Goal: Information Seeking & Learning: Learn about a topic

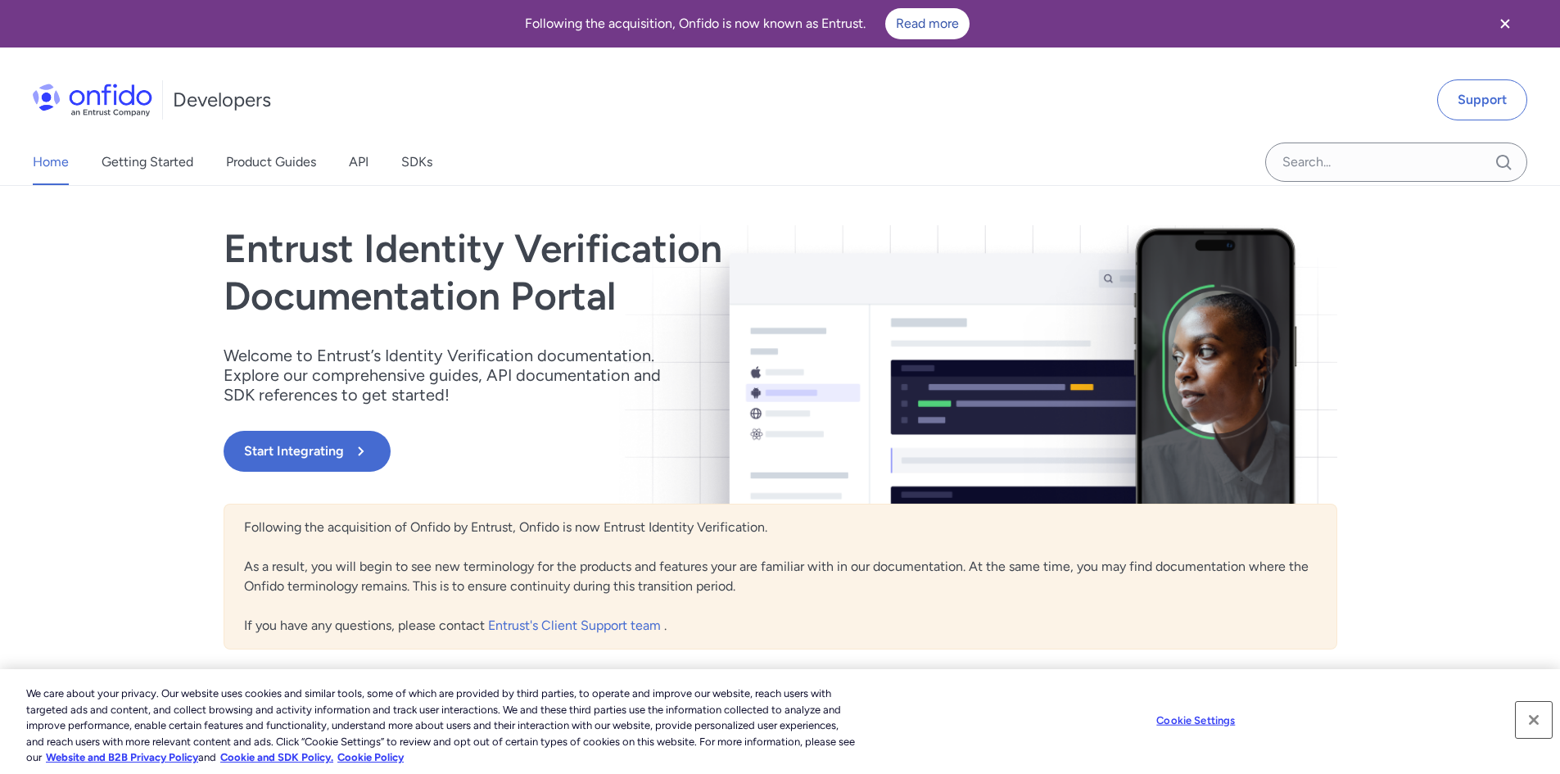
drag, startPoint x: 1535, startPoint y: 717, endPoint x: 1406, endPoint y: 667, distance: 139.0
click at [1535, 716] on button "Close" at bounding box center [1534, 720] width 36 height 36
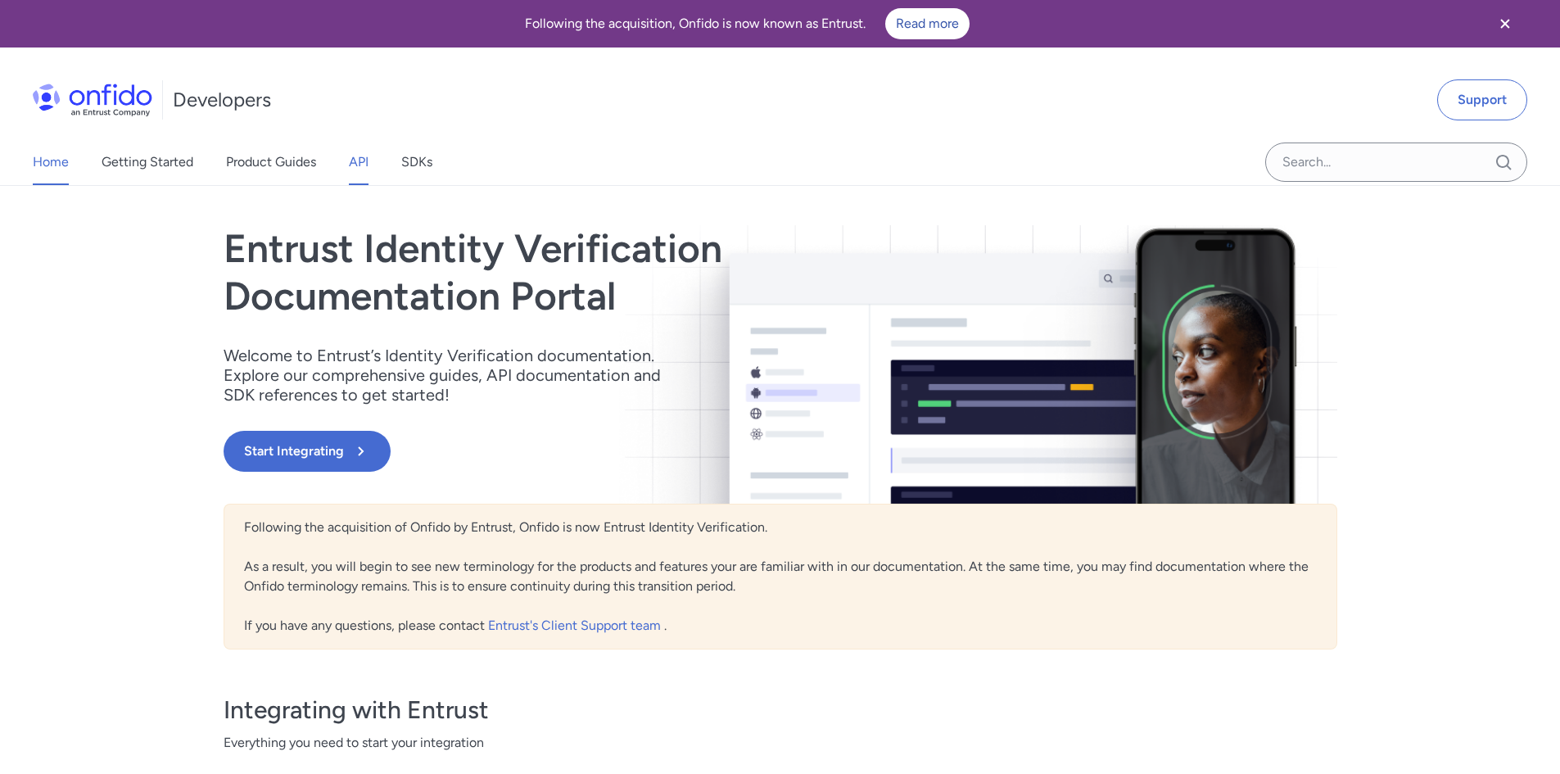
click at [356, 160] on link "API" at bounding box center [359, 162] width 20 height 46
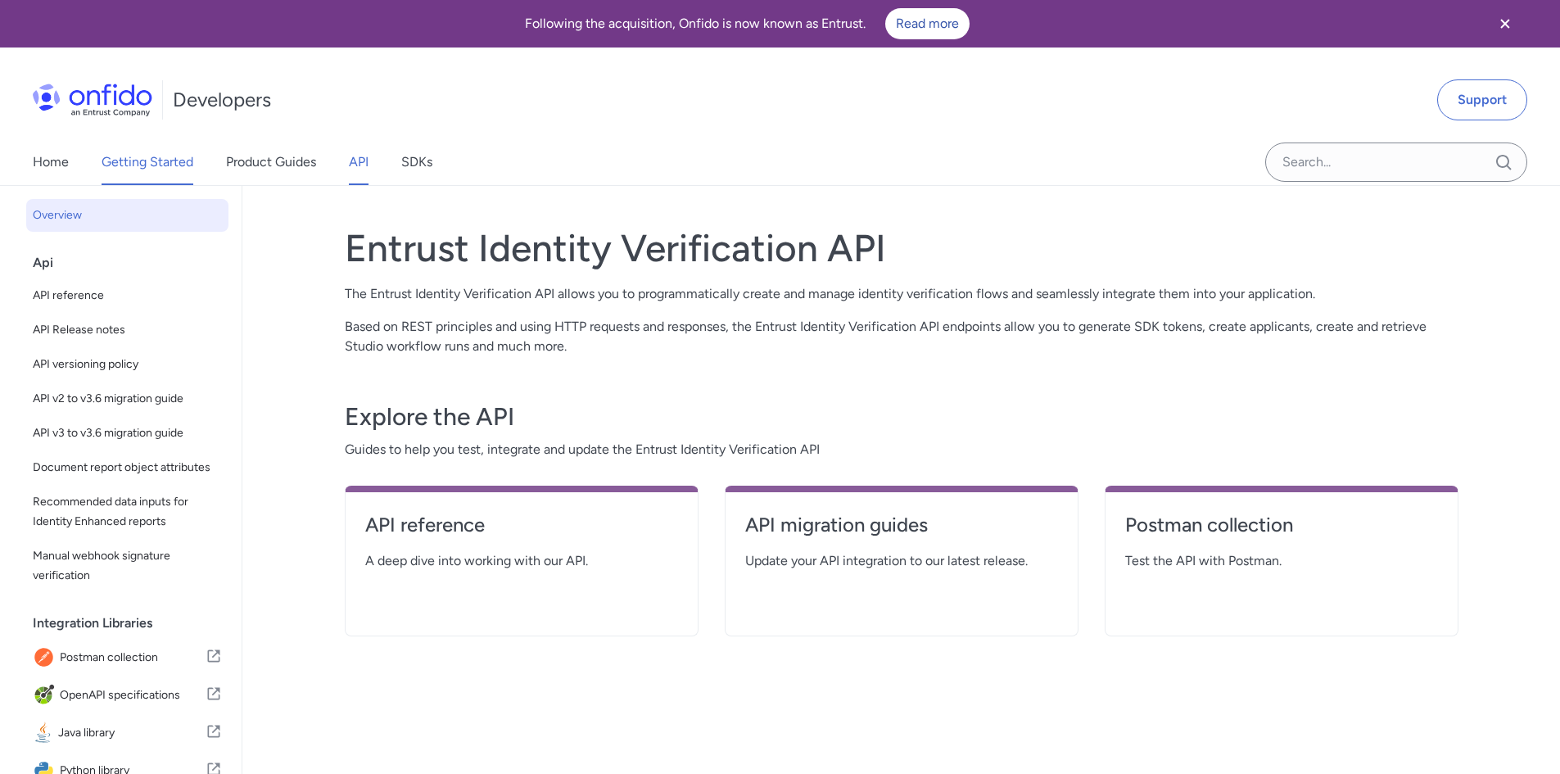
click at [162, 160] on link "Getting Started" at bounding box center [148, 162] width 92 height 46
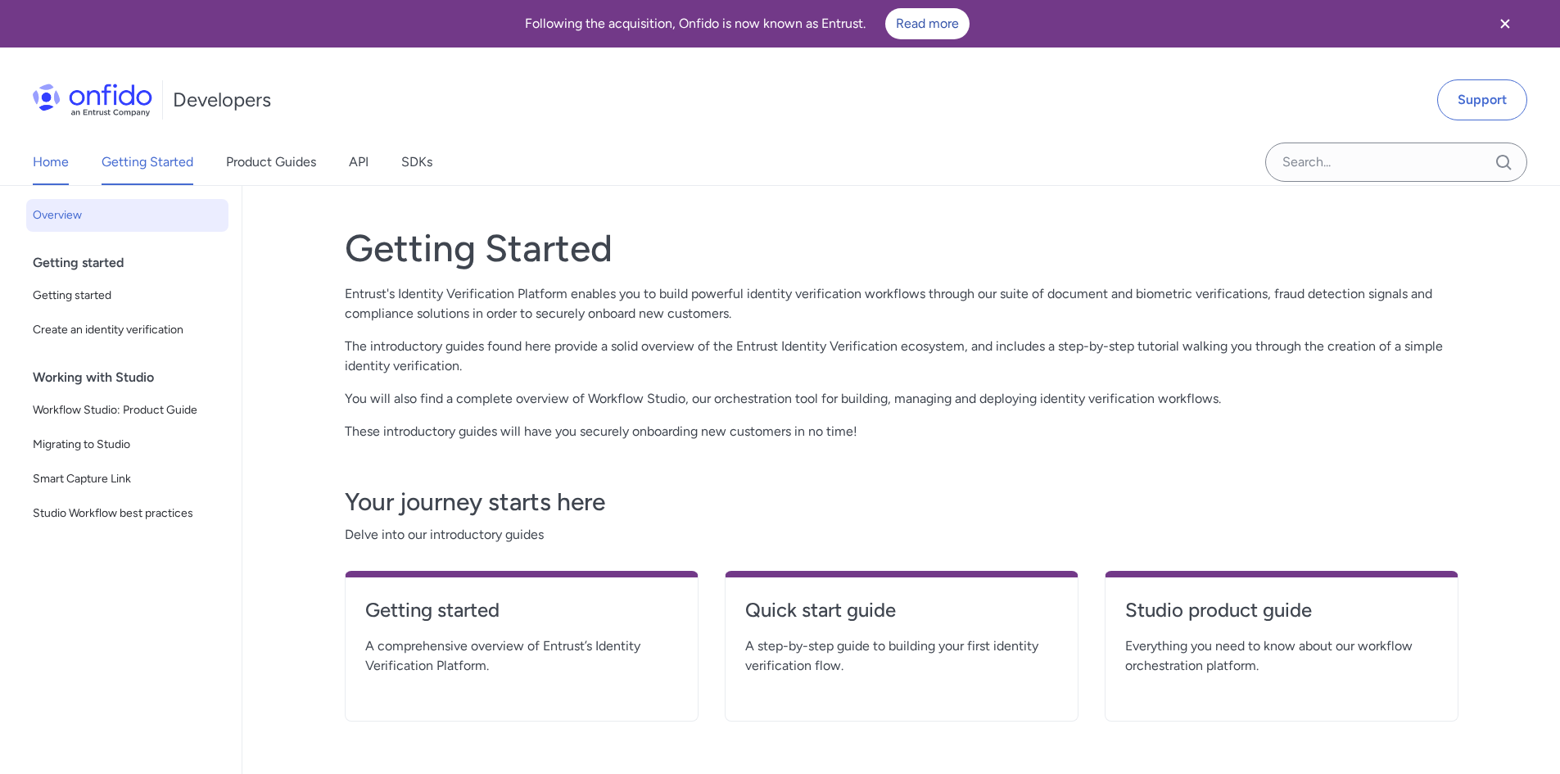
click at [46, 165] on link "Home" at bounding box center [51, 162] width 36 height 46
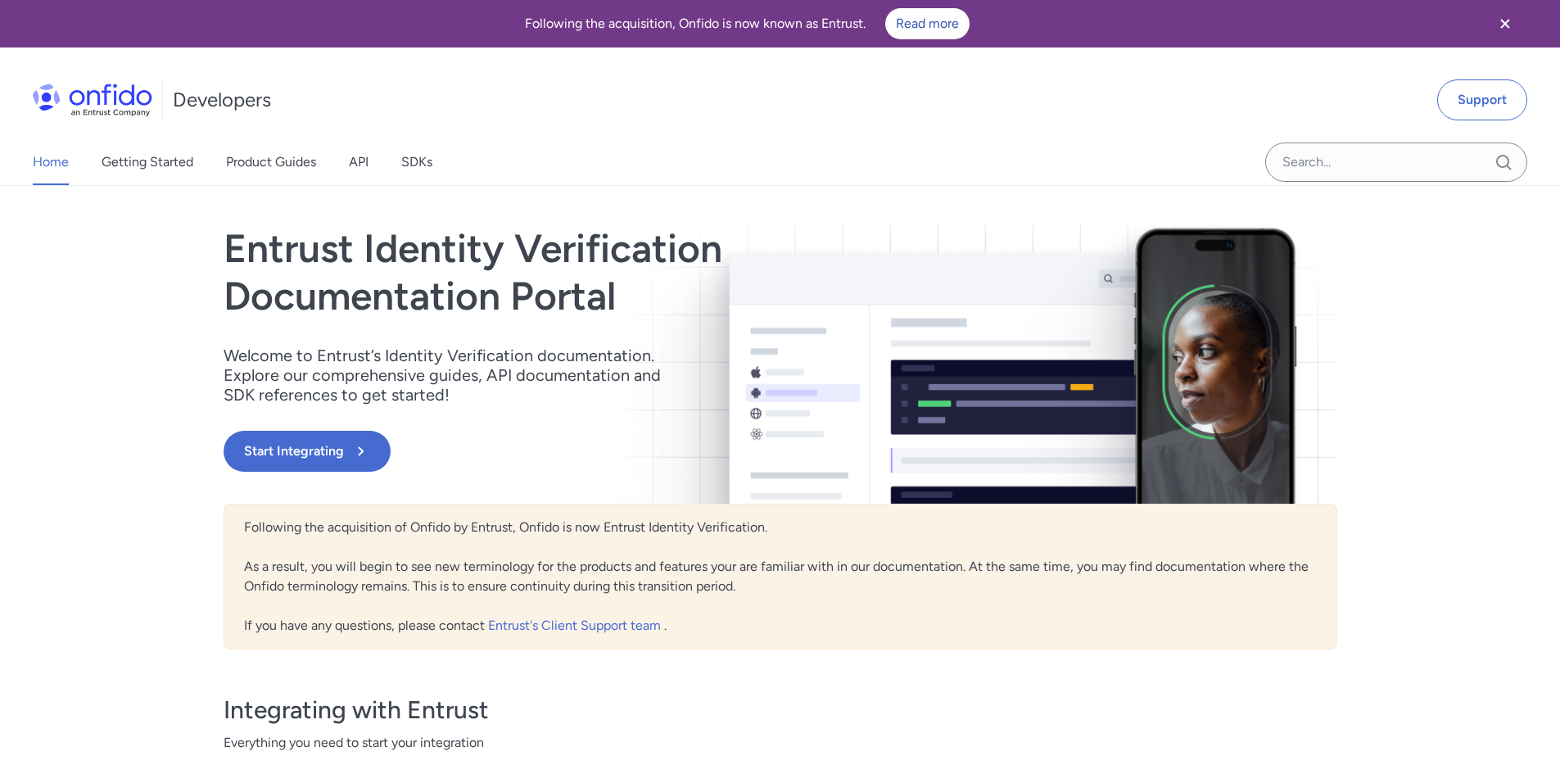
click at [1503, 19] on icon "Close banner" at bounding box center [1505, 24] width 20 height 20
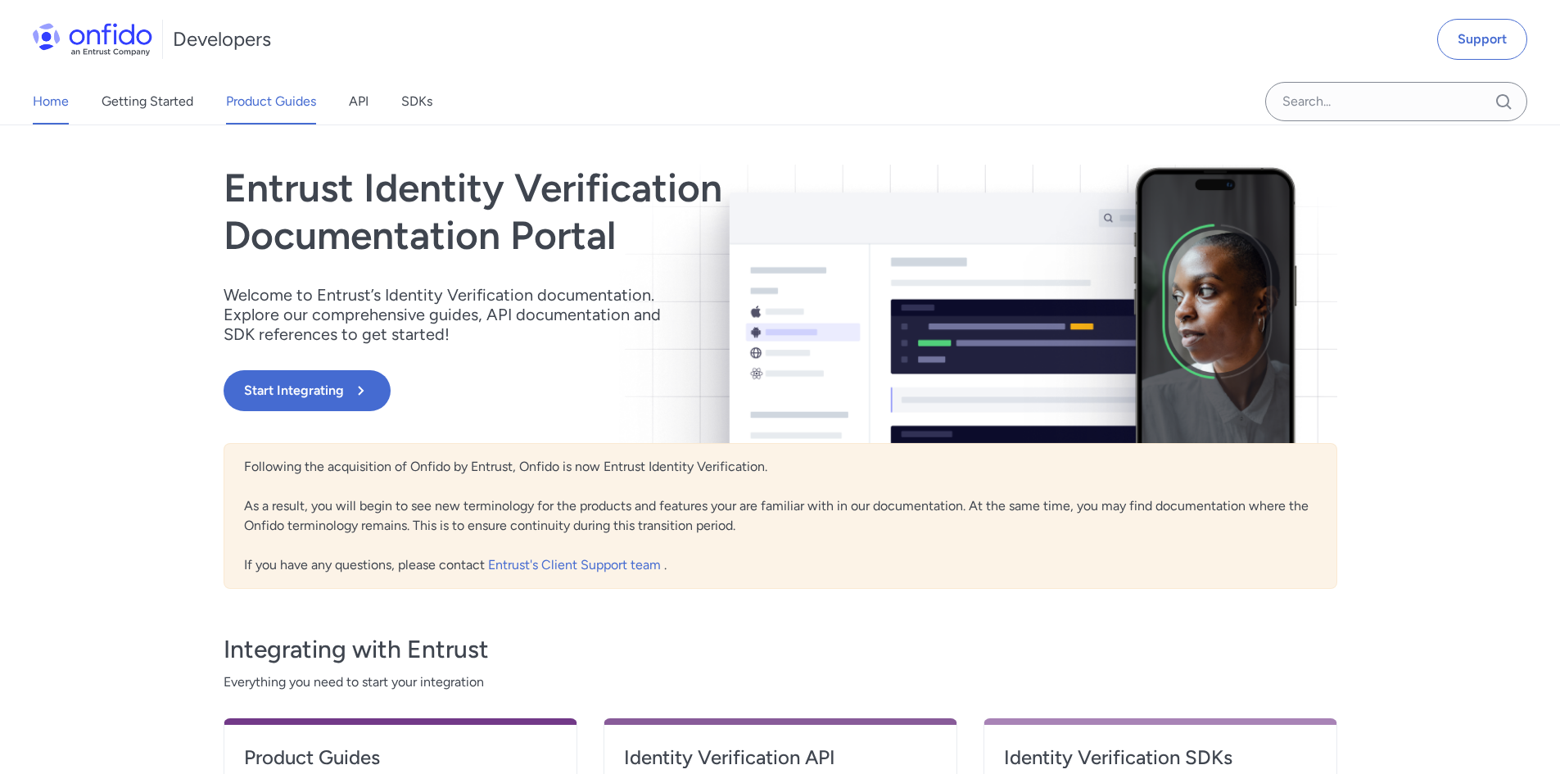
click at [242, 107] on link "Product Guides" at bounding box center [271, 102] width 90 height 46
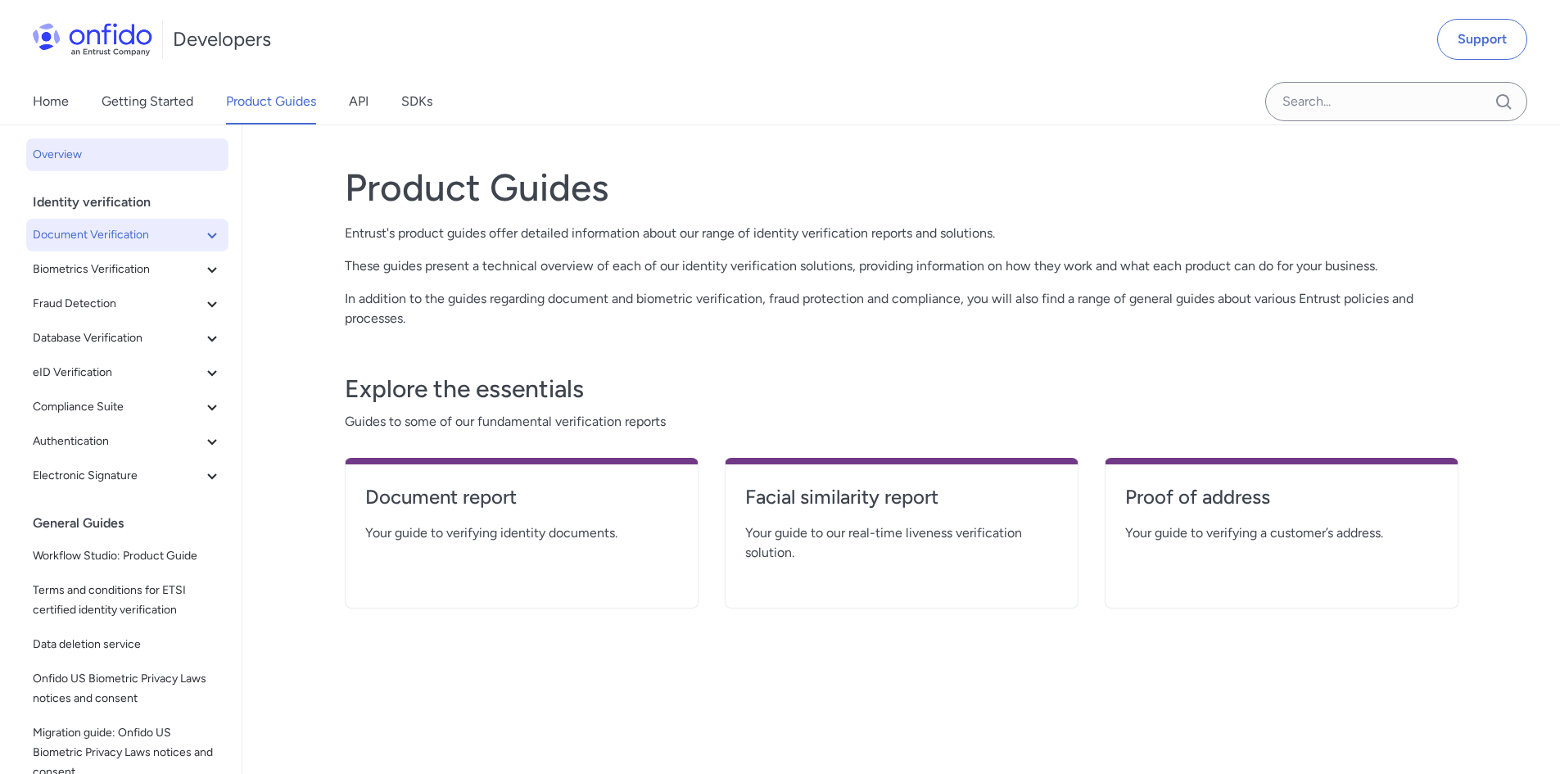
click at [128, 242] on span "Document Verification" at bounding box center [118, 235] width 170 height 20
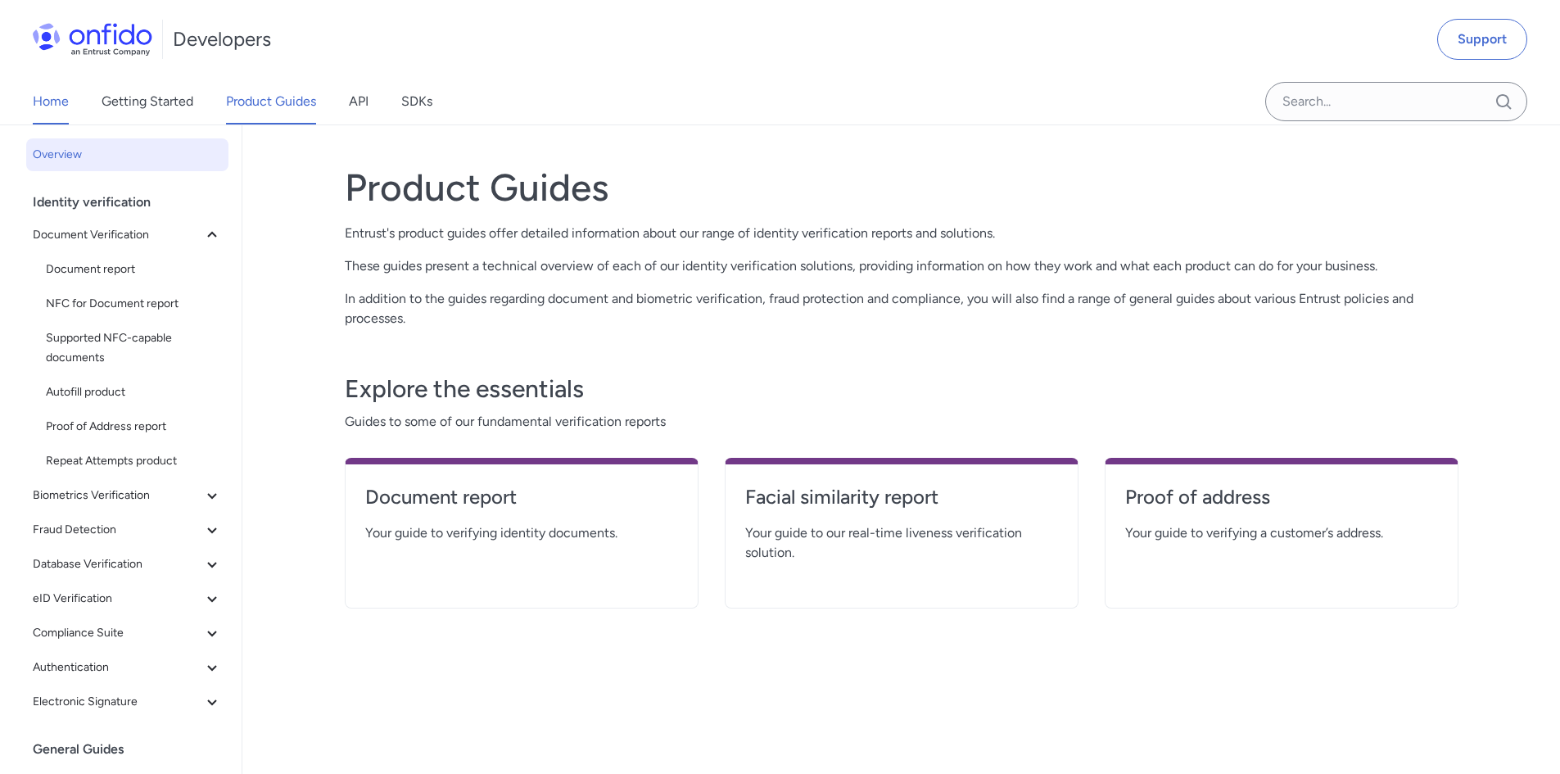
click at [61, 113] on link "Home" at bounding box center [51, 102] width 36 height 46
